Goal: Task Accomplishment & Management: Use online tool/utility

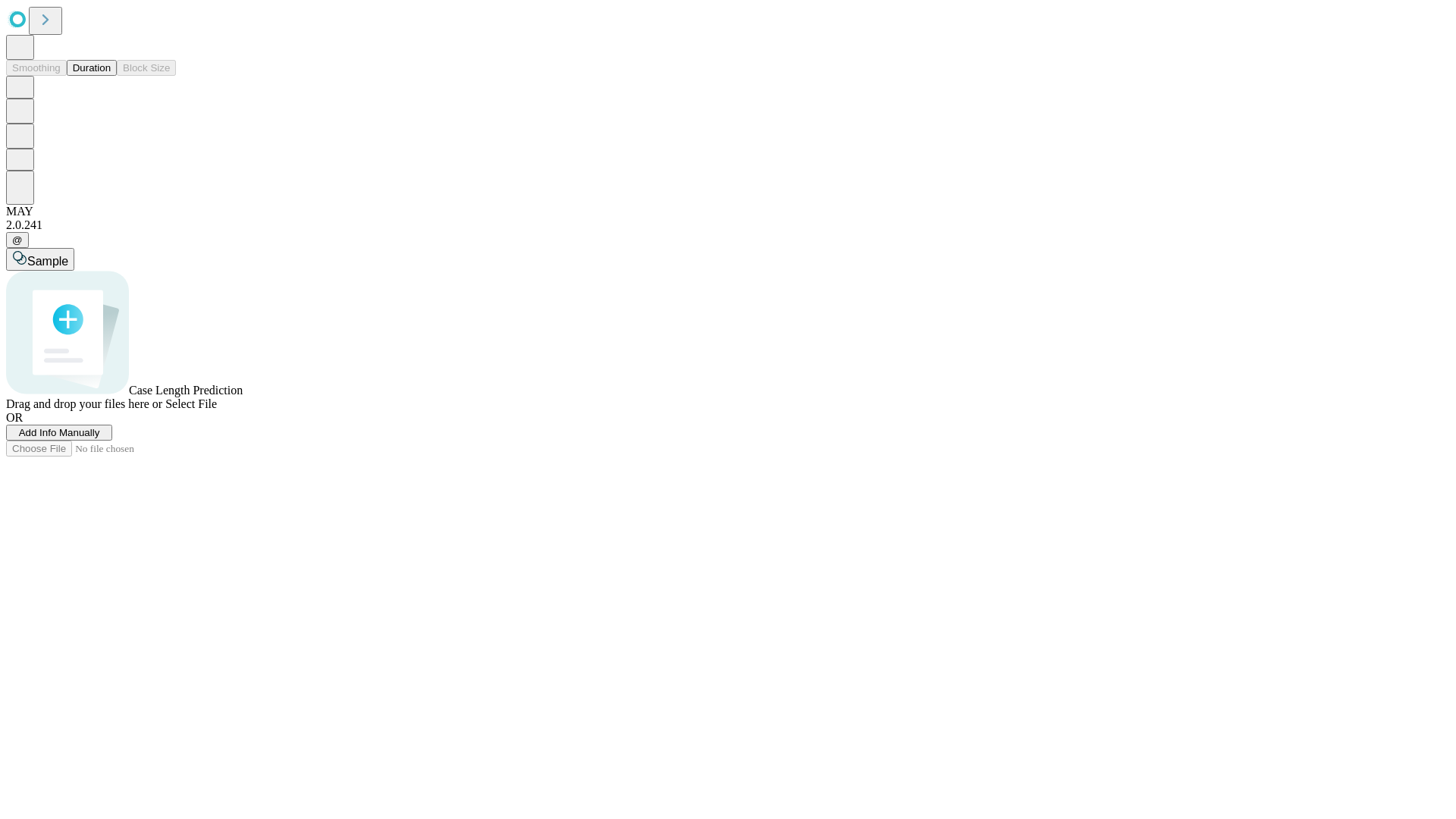
click at [111, 76] on button "Duration" at bounding box center [92, 67] width 50 height 16
click at [100, 438] on span "Add Info Manually" at bounding box center [59, 433] width 81 height 11
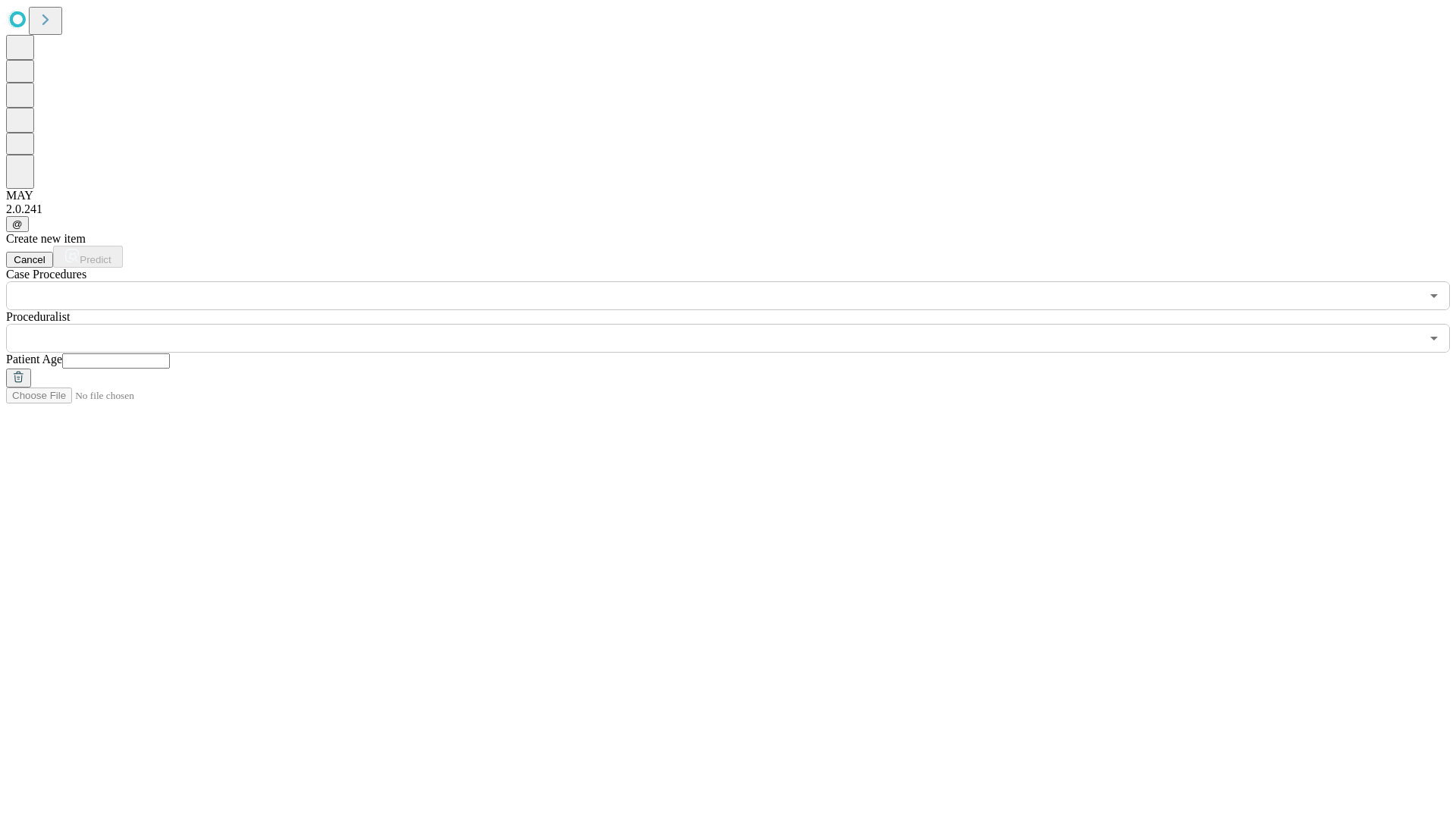
click at [170, 353] on input "text" at bounding box center [116, 361] width 108 height 16
type input "*"
click at [739, 324] on input "text" at bounding box center [714, 338] width 1415 height 28
